Goal: Find contact information: Find contact information

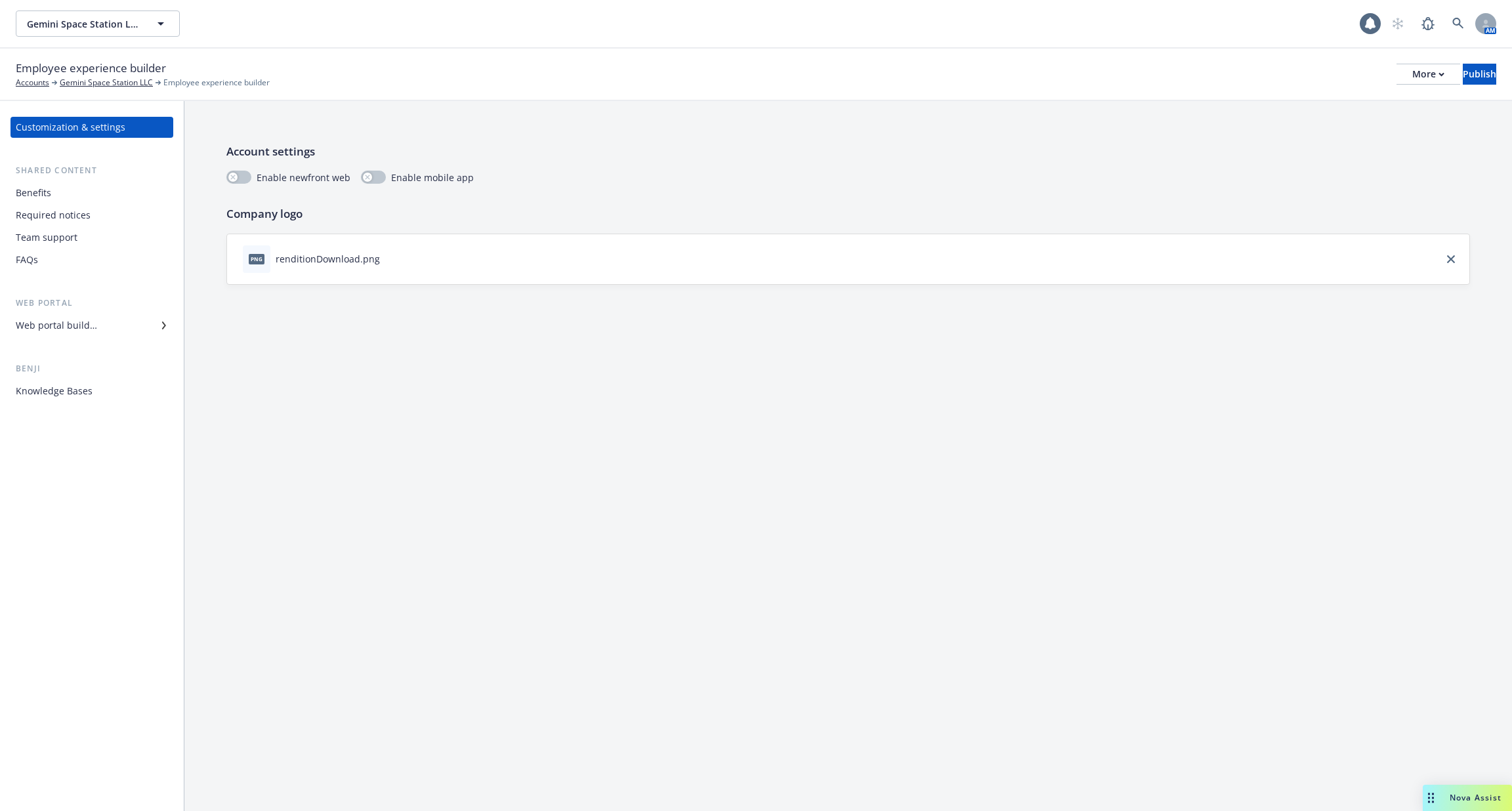
click at [123, 246] on div "Team support" at bounding box center [91, 238] width 152 height 21
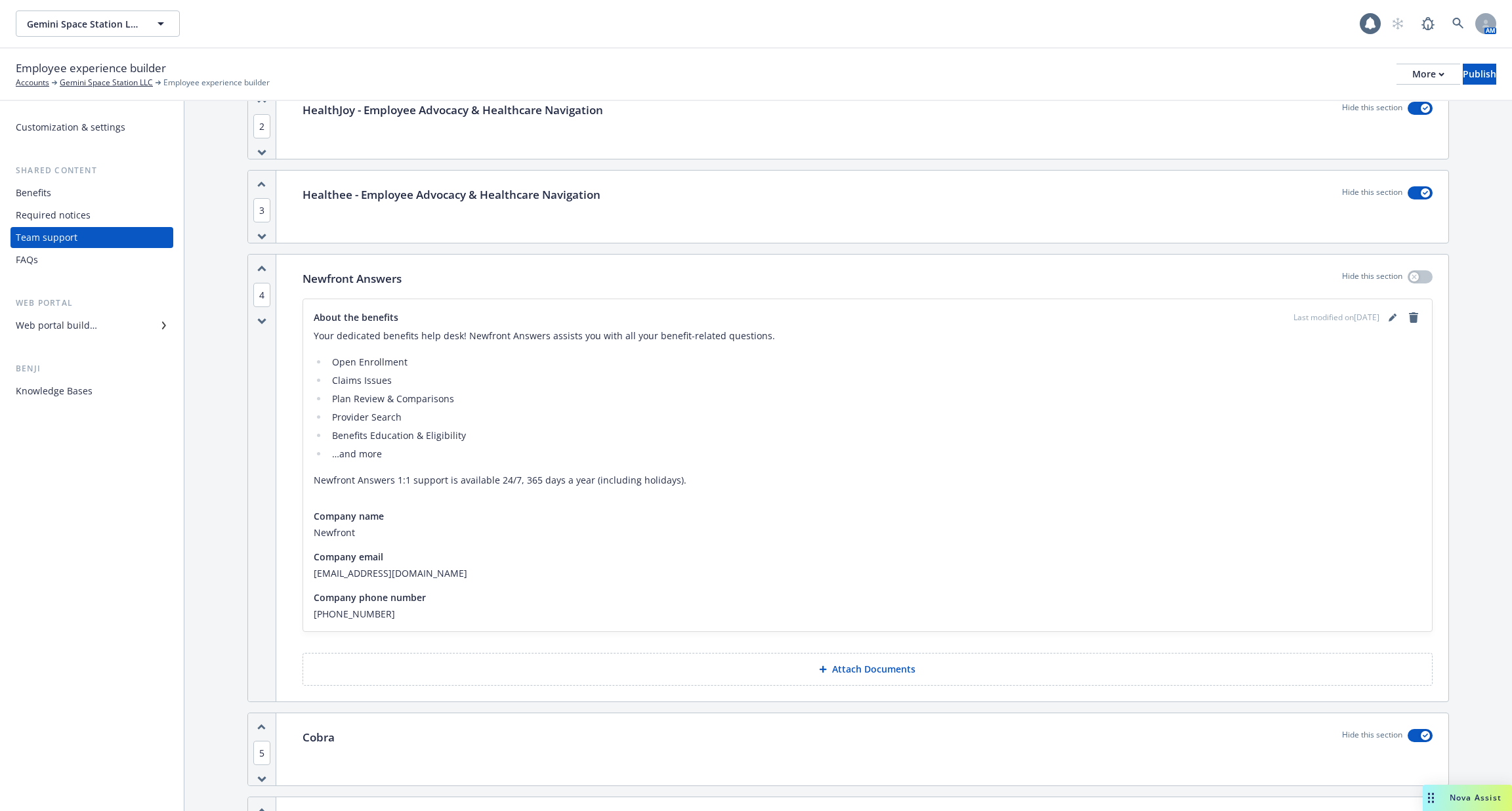
scroll to position [360, 0]
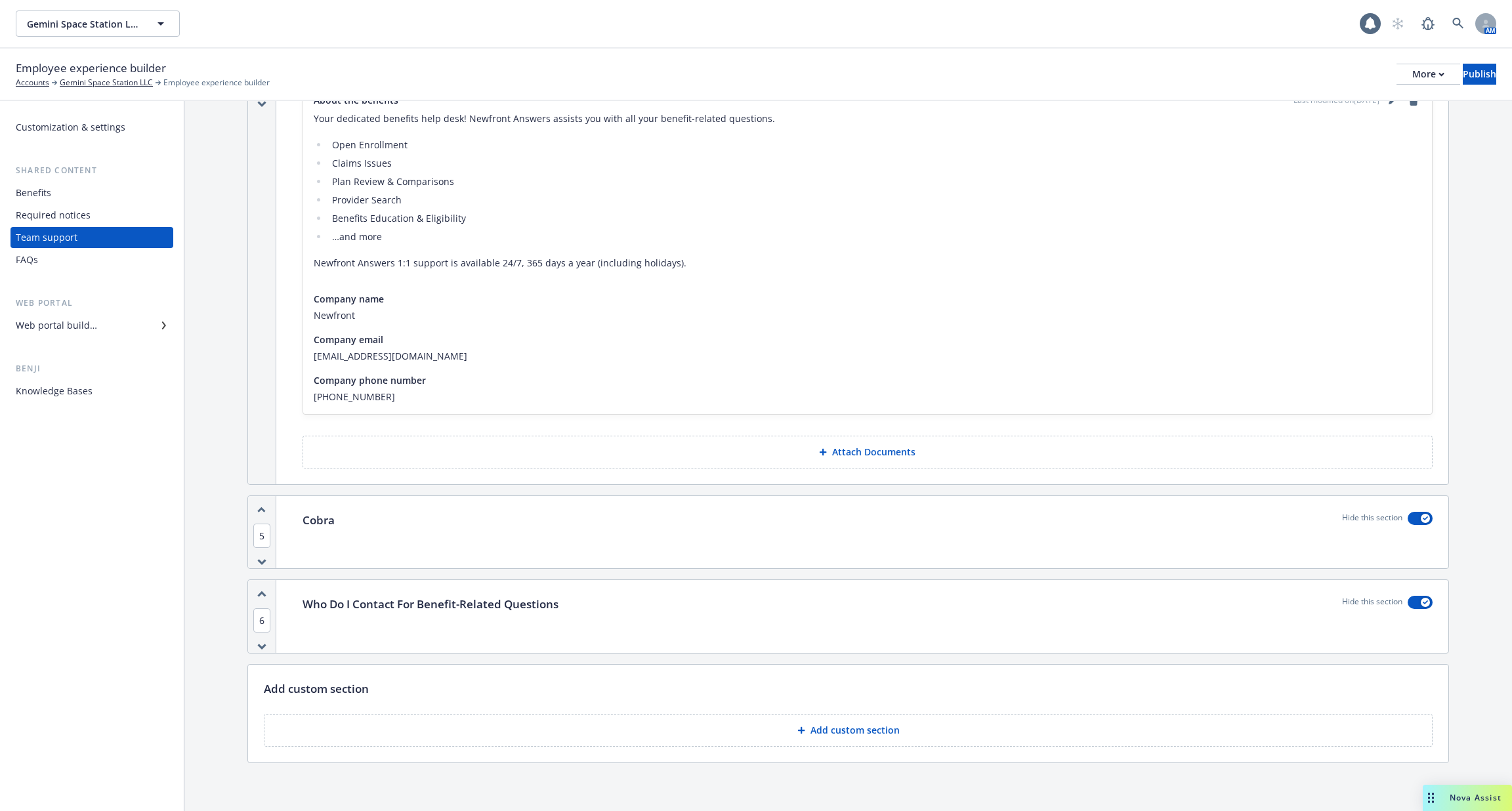
click at [383, 355] on span "[EMAIL_ADDRESS][DOMAIN_NAME]" at bounding box center [867, 355] width 1108 height 14
copy span "[EMAIL_ADDRESS][DOMAIN_NAME]"
click at [395, 386] on div "Company phone number [PHONE_NUMBER]" at bounding box center [867, 388] width 1108 height 30
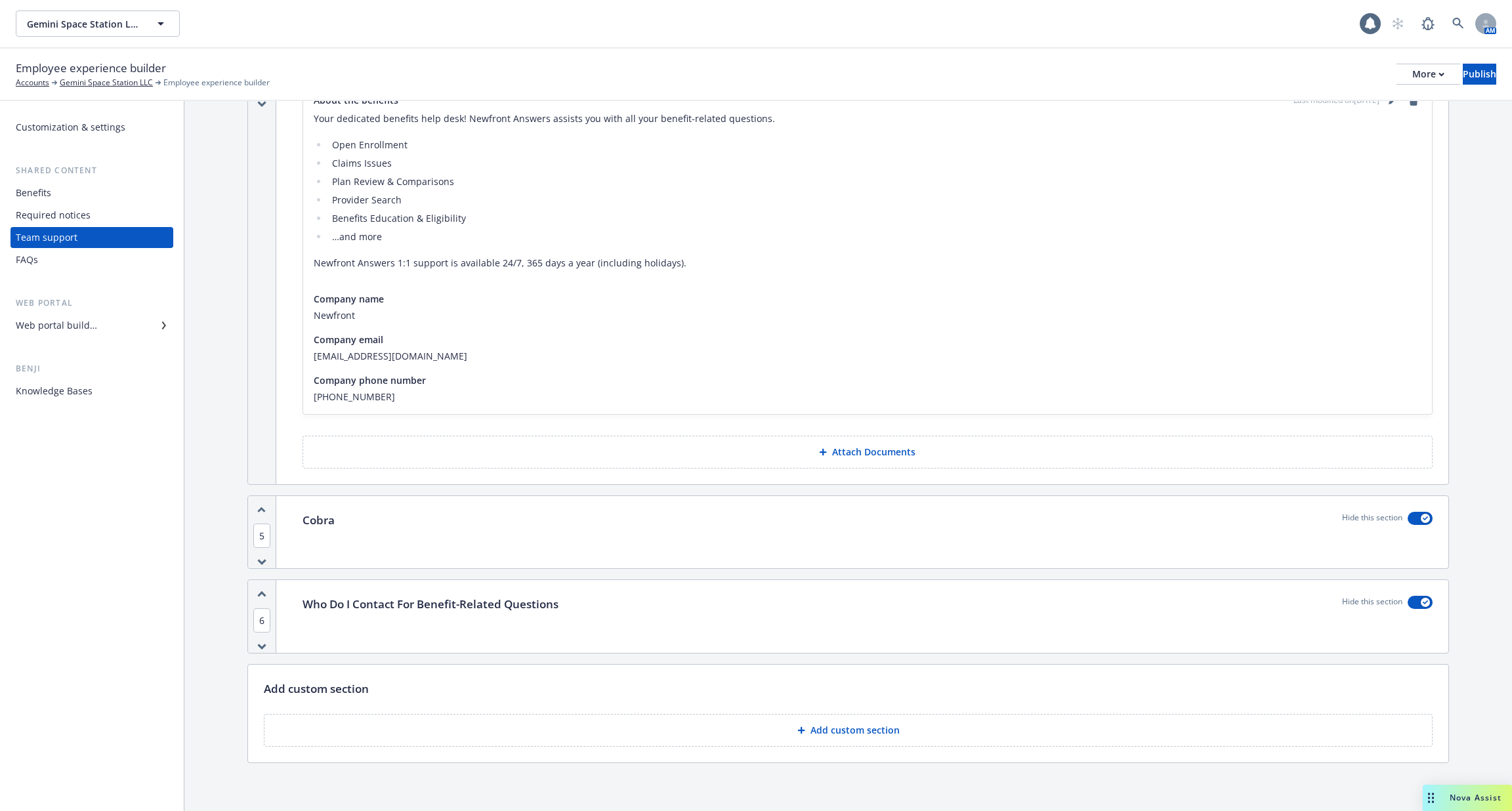
click at [373, 395] on span "[PHONE_NUMBER]" at bounding box center [867, 396] width 1108 height 14
copy div "[PHONE_NUMBER]"
